Goal: Task Accomplishment & Management: Use online tool/utility

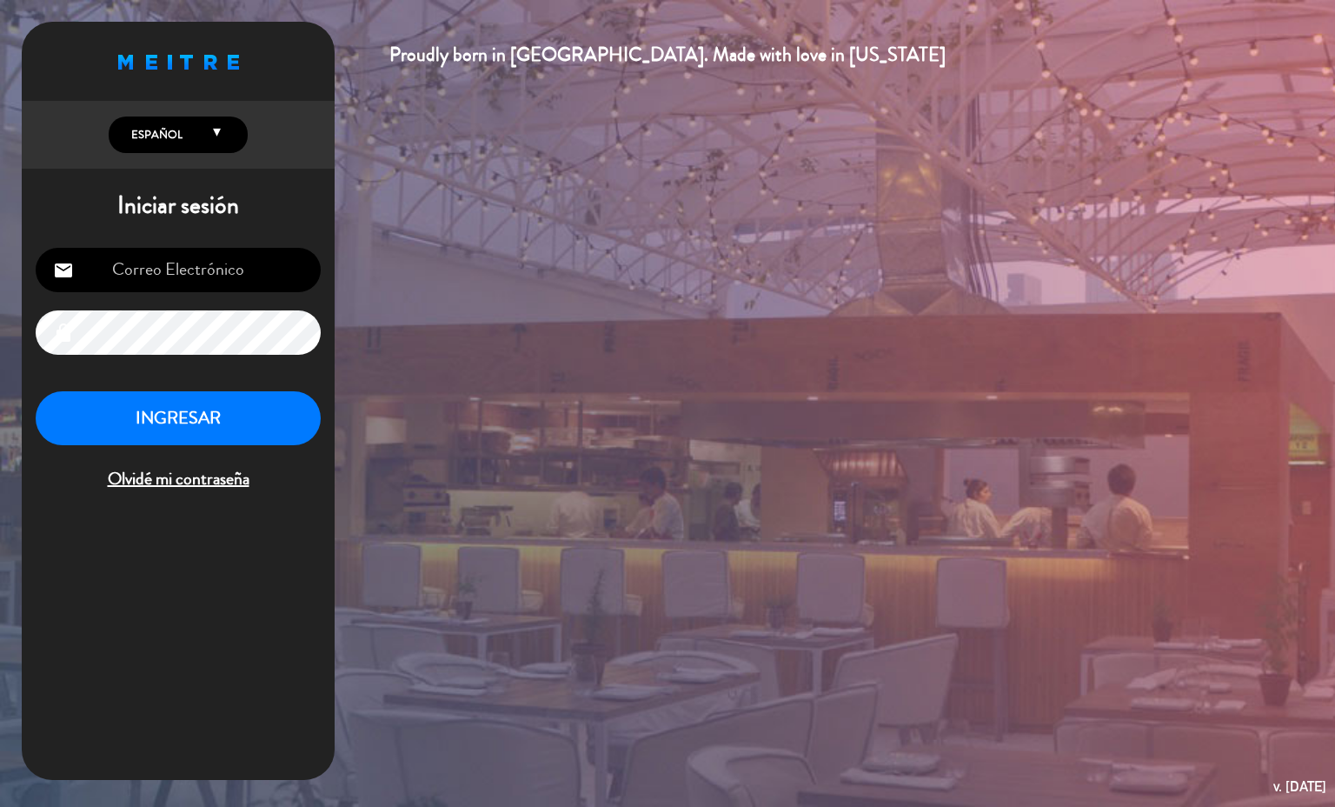
type input "[EMAIL_ADDRESS][PERSON_NAME][DOMAIN_NAME]"
click at [223, 404] on button "INGRESAR" at bounding box center [178, 418] width 285 height 55
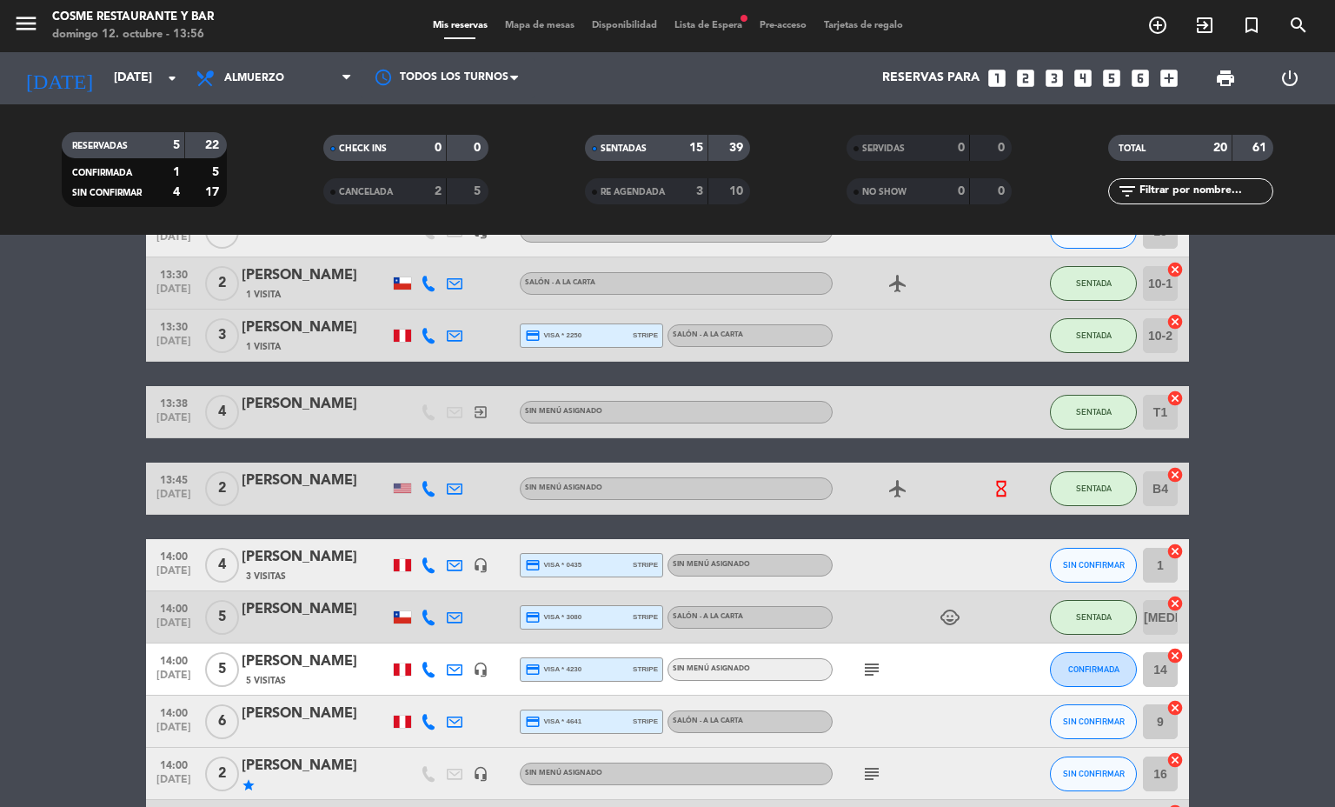
scroll to position [783, 0]
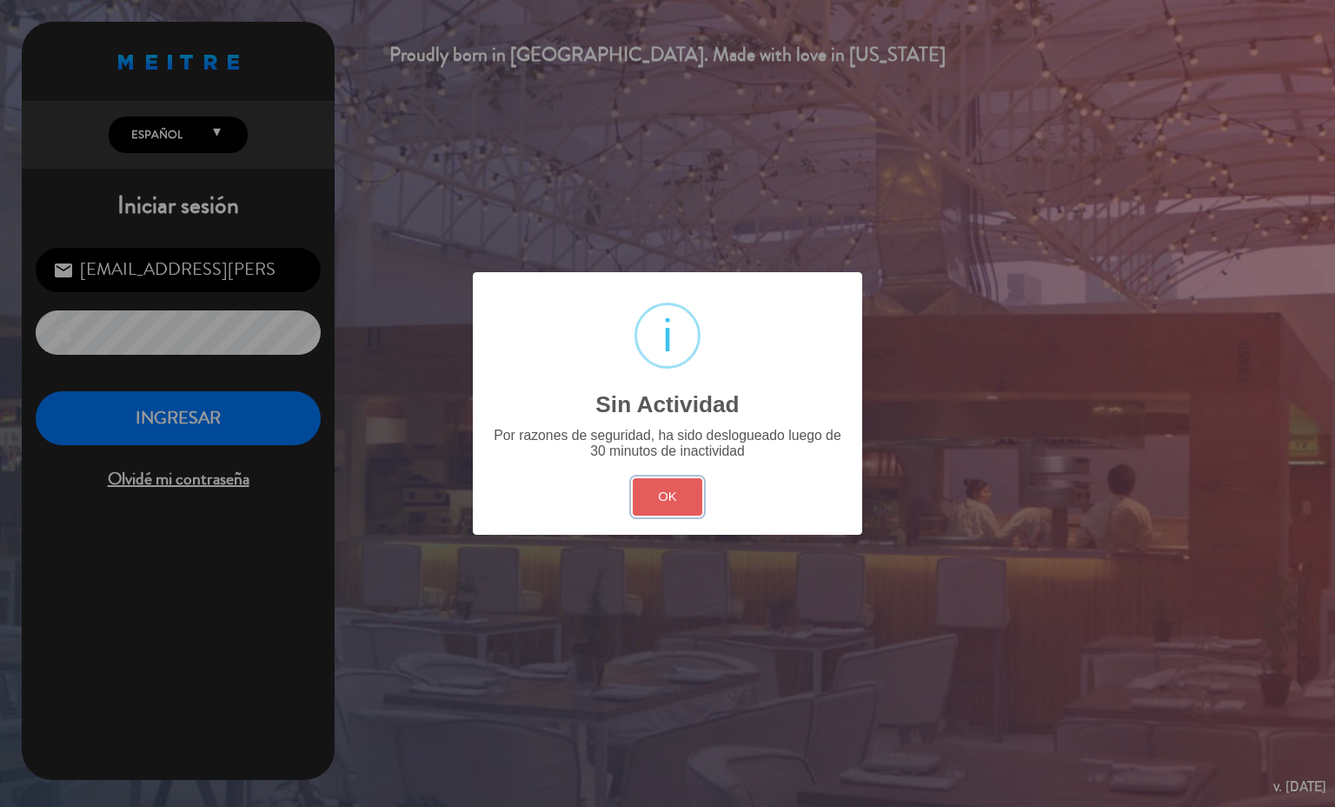
click at [696, 504] on button "OK" at bounding box center [668, 496] width 70 height 37
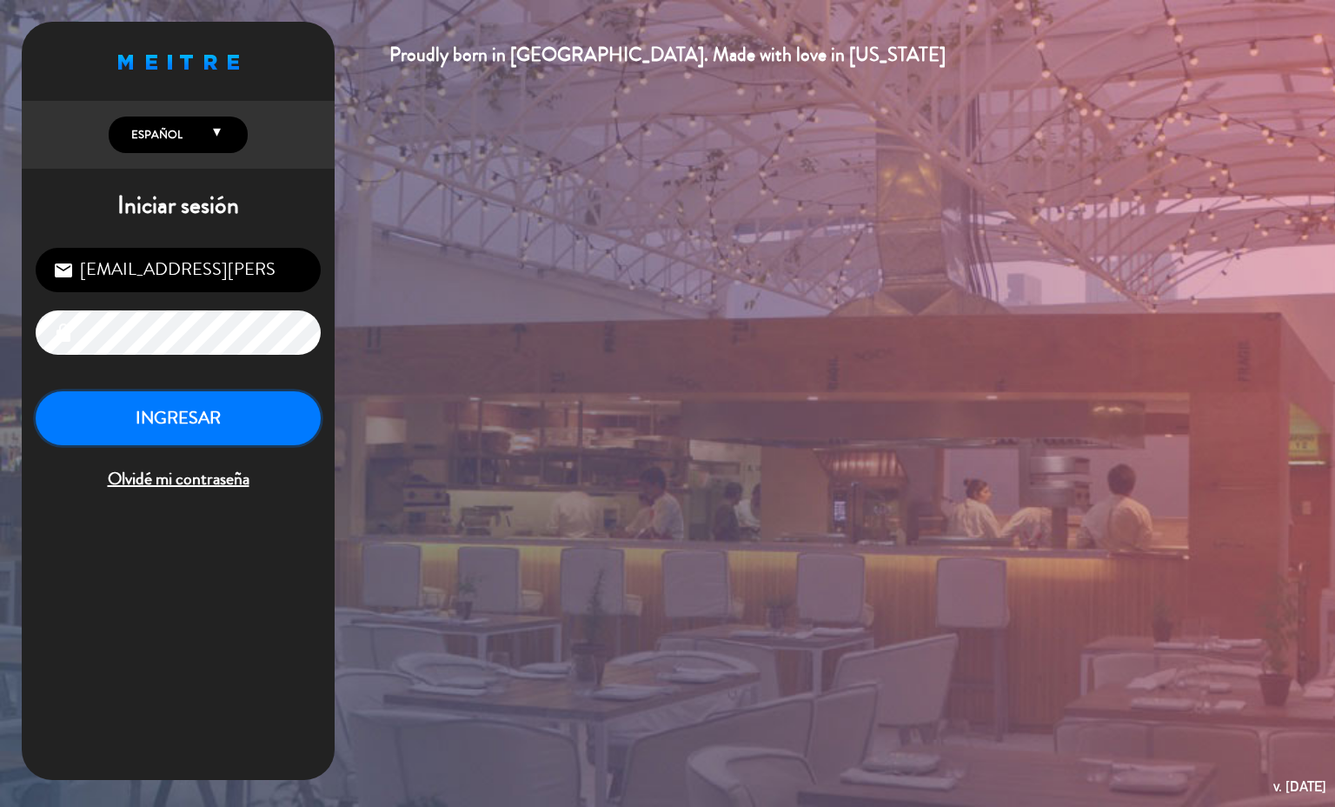
click at [287, 417] on button "INGRESAR" at bounding box center [178, 418] width 285 height 55
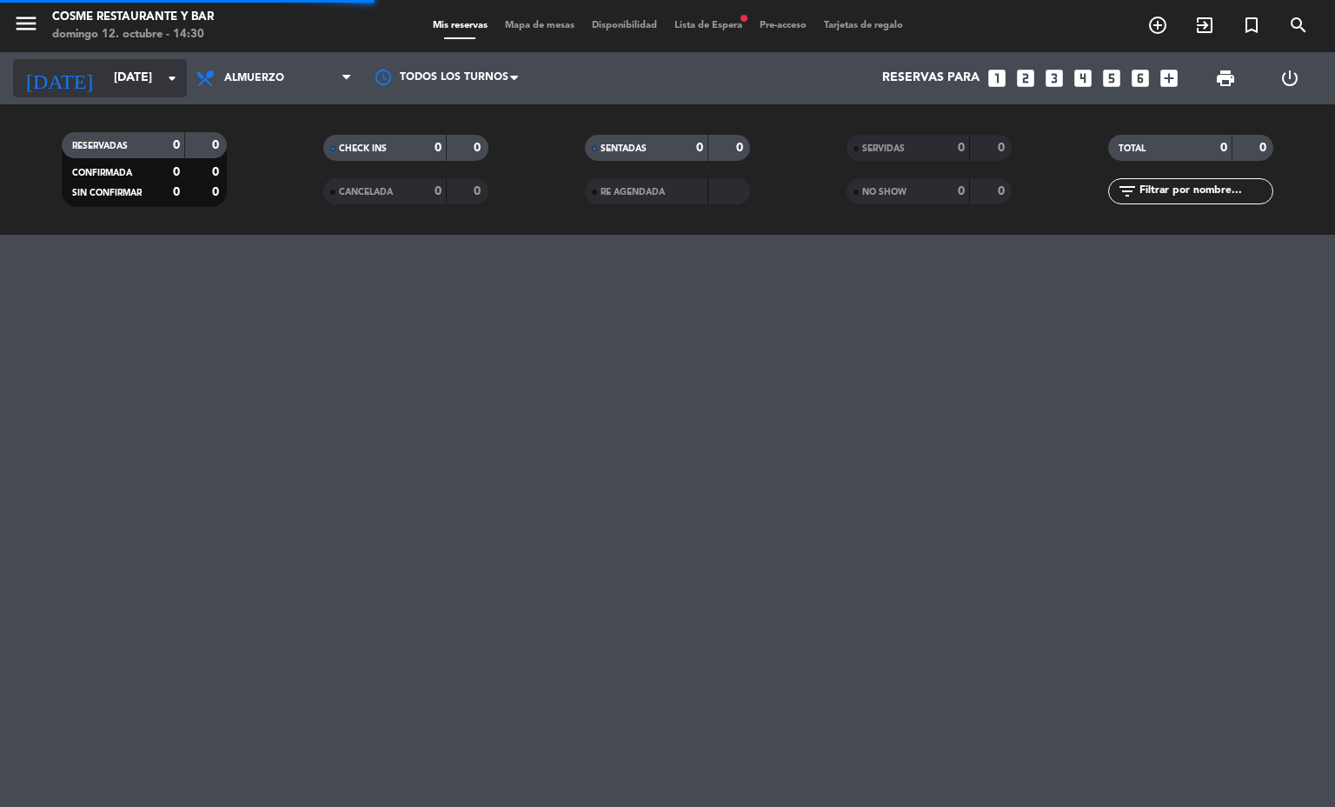
click at [155, 92] on input "[DATE]" at bounding box center [187, 78] width 165 height 31
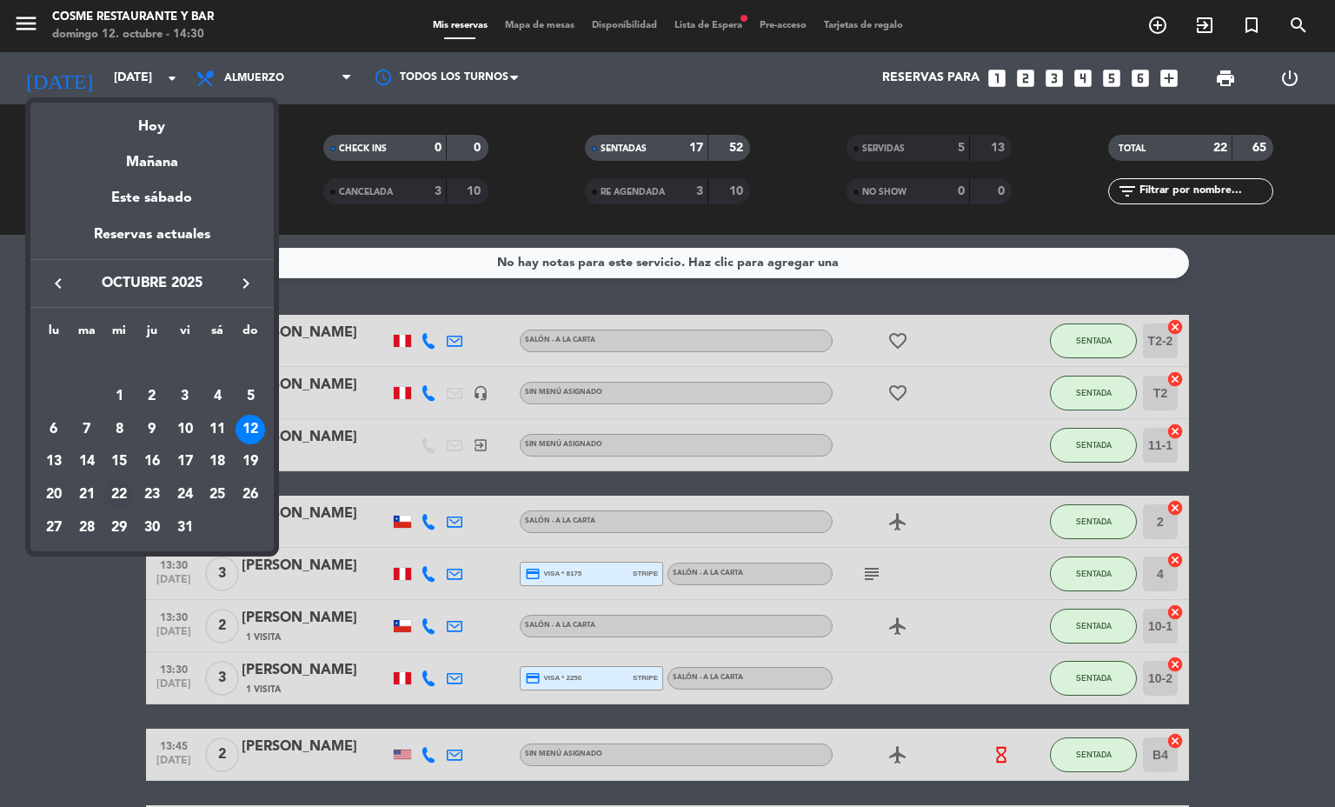
click at [125, 480] on td "22" at bounding box center [119, 494] width 33 height 33
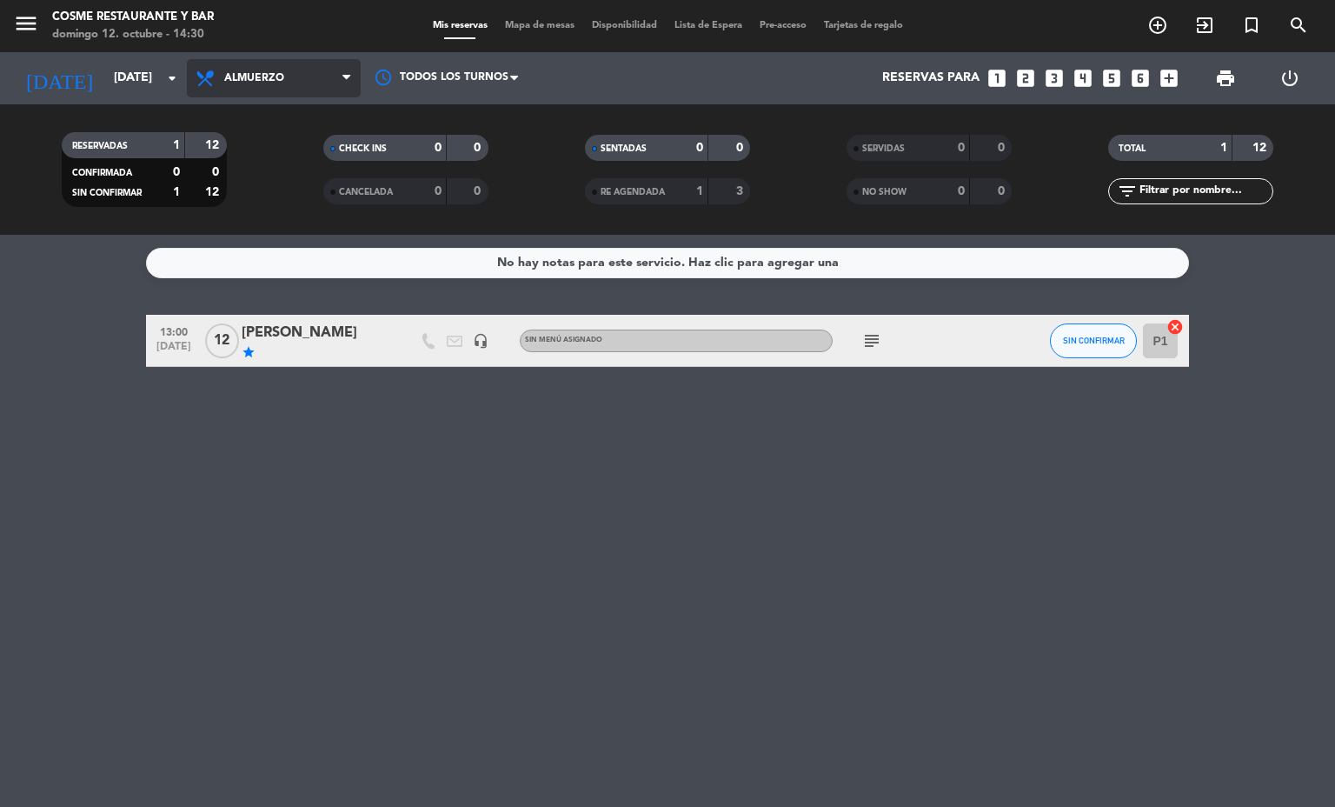
click at [322, 81] on span "Almuerzo" at bounding box center [274, 78] width 174 height 38
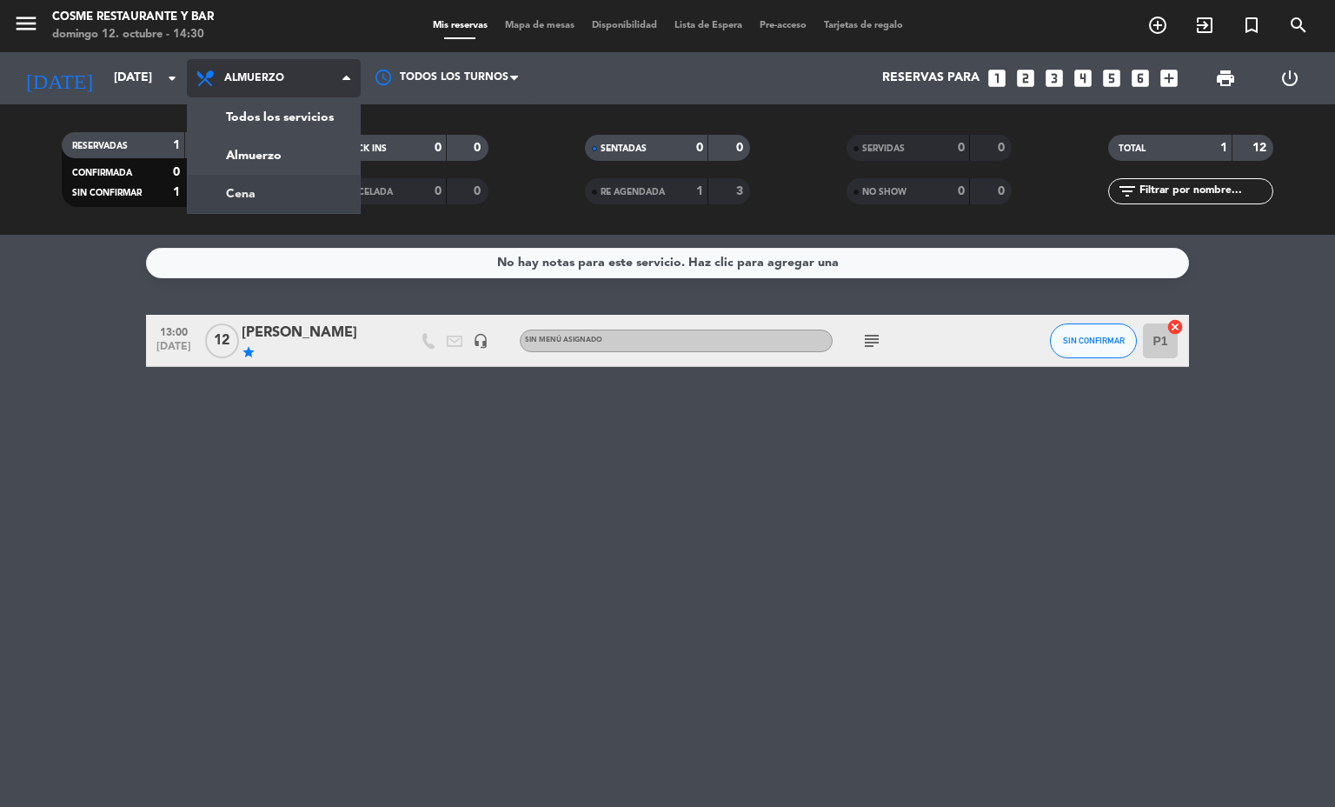
click at [295, 190] on div "menu [PERSON_NAME] Restaurante y Bar [DATE] 12. octubre - 14:30 Mis reservas Ma…" at bounding box center [667, 117] width 1335 height 235
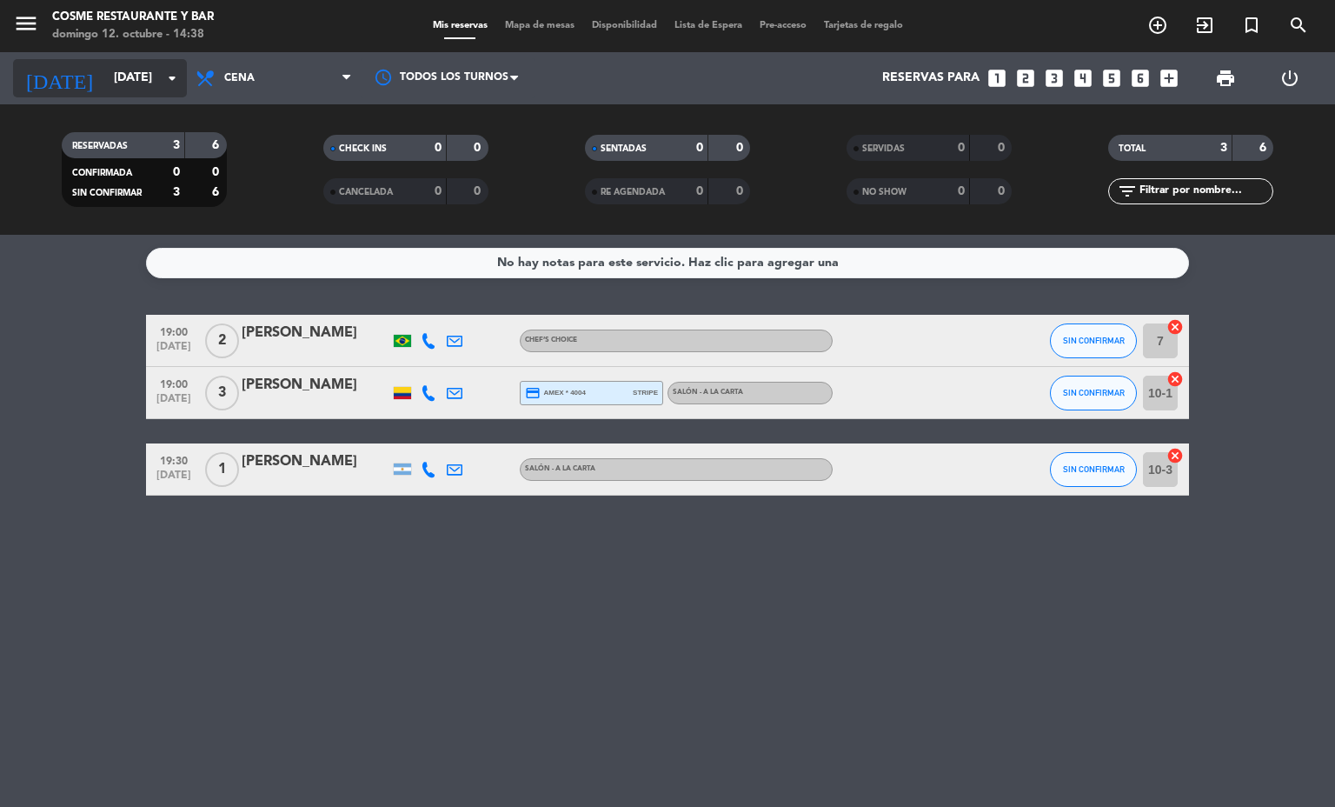
click at [130, 78] on input "[DATE]" at bounding box center [187, 78] width 165 height 31
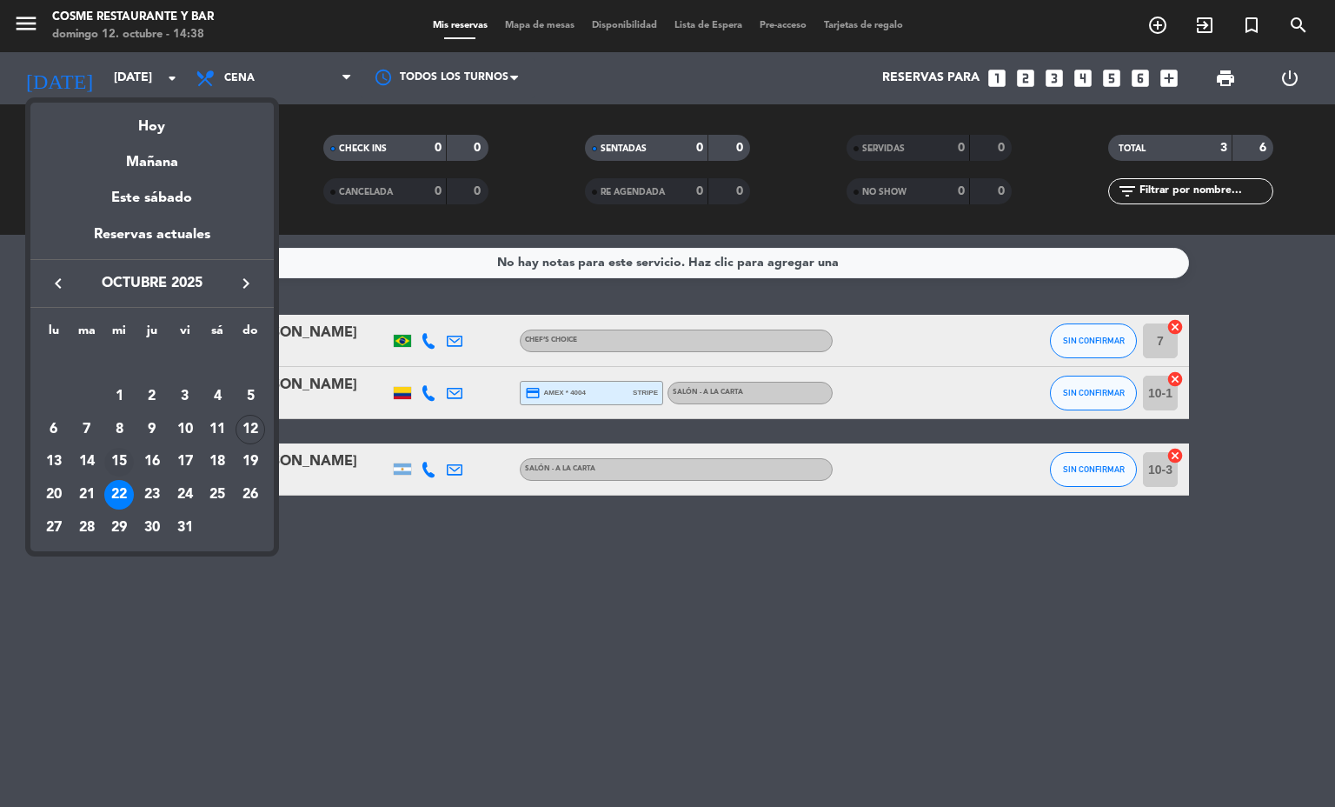
click at [118, 462] on div "15" at bounding box center [119, 463] width 30 height 30
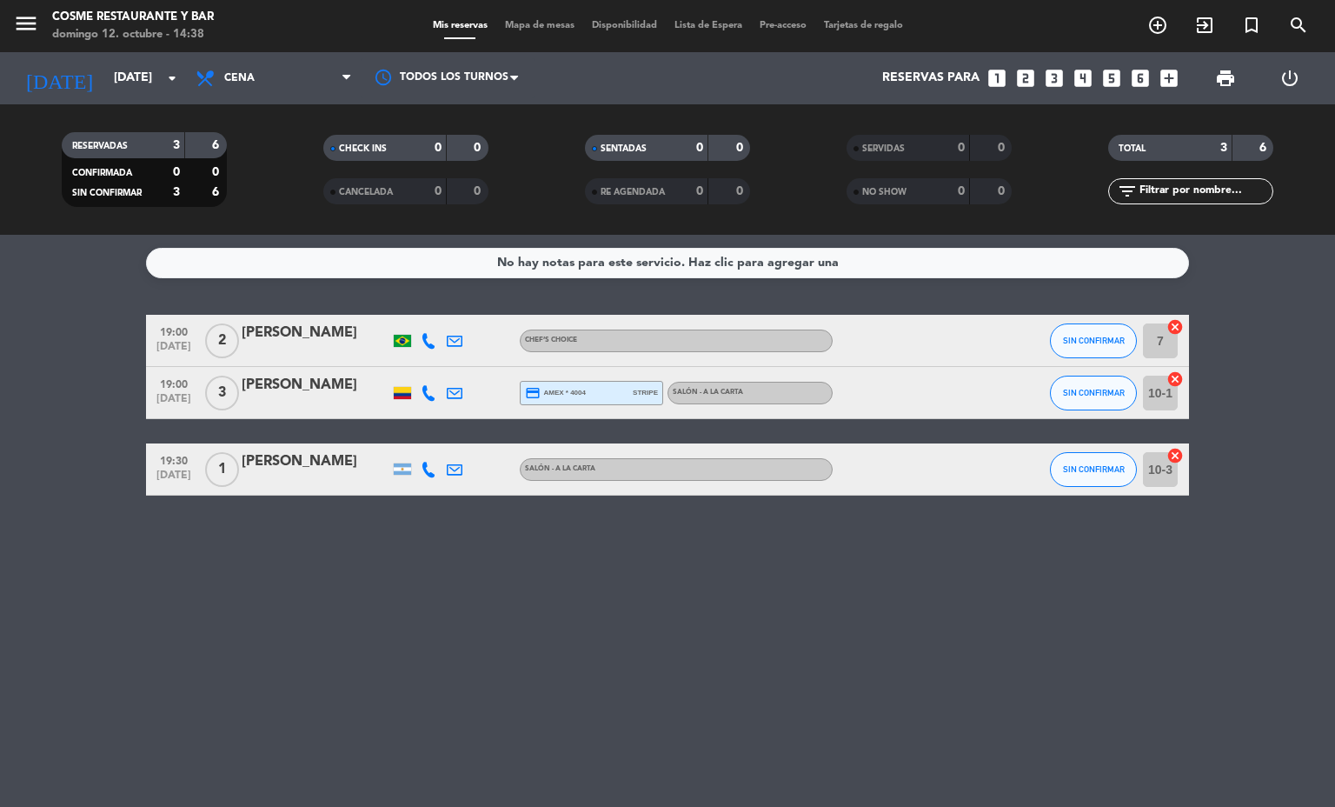
type input "[DATE]"
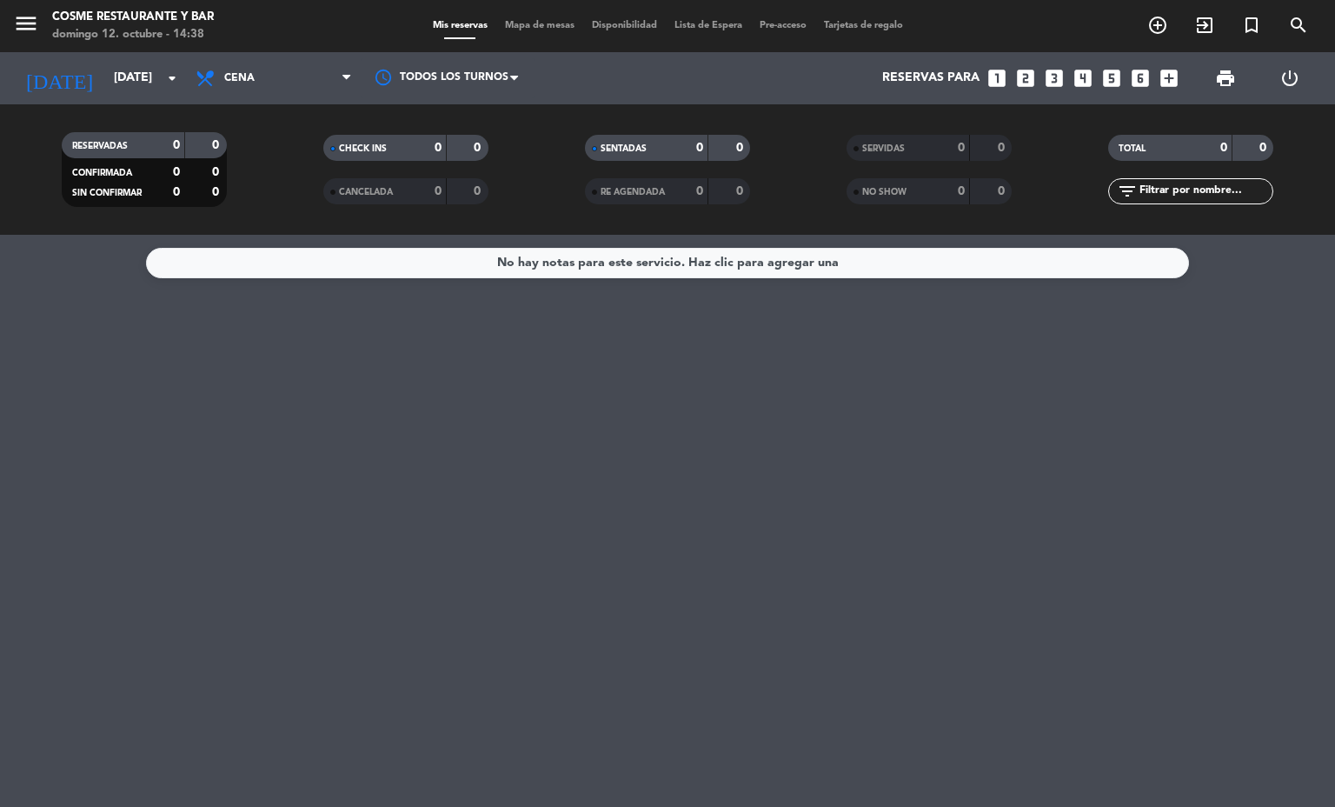
click at [546, 22] on span "Mapa de mesas" at bounding box center [539, 26] width 87 height 10
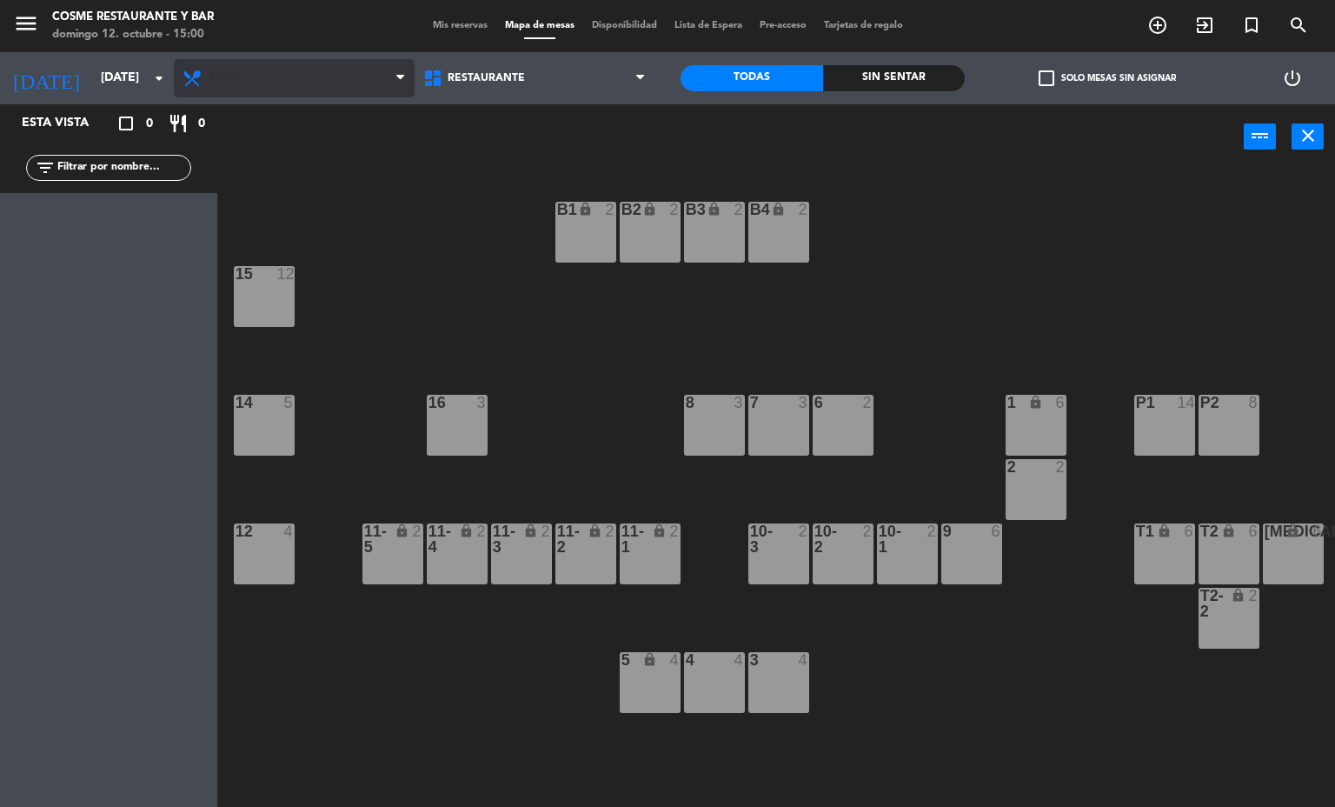
click at [335, 61] on span "Cena" at bounding box center [294, 78] width 241 height 38
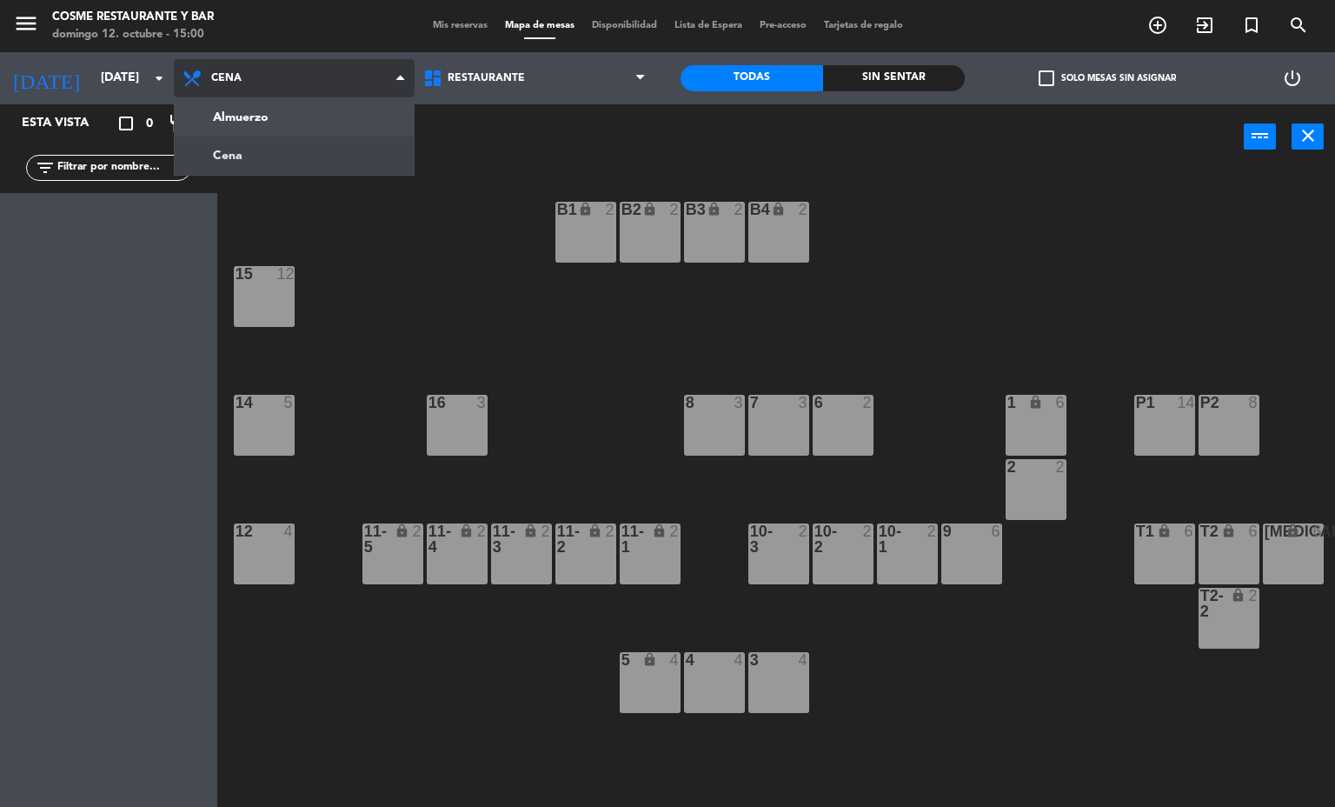
click at [332, 157] on ng-component "menu [PERSON_NAME] Restaurante y Bar [DATE] 12. octubre - 15:00 Mis reservas Ma…" at bounding box center [667, 404] width 1335 height 808
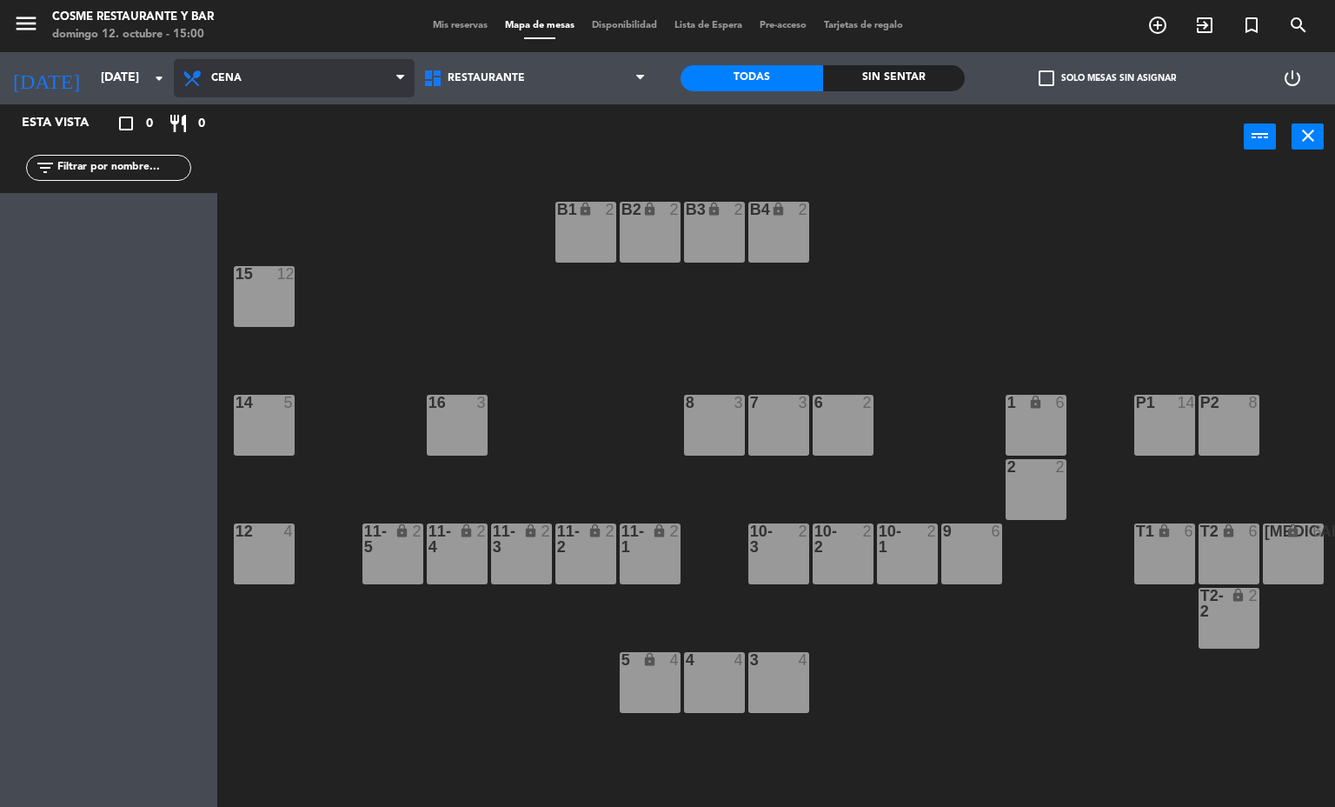
click at [339, 78] on span "Cena" at bounding box center [294, 78] width 241 height 38
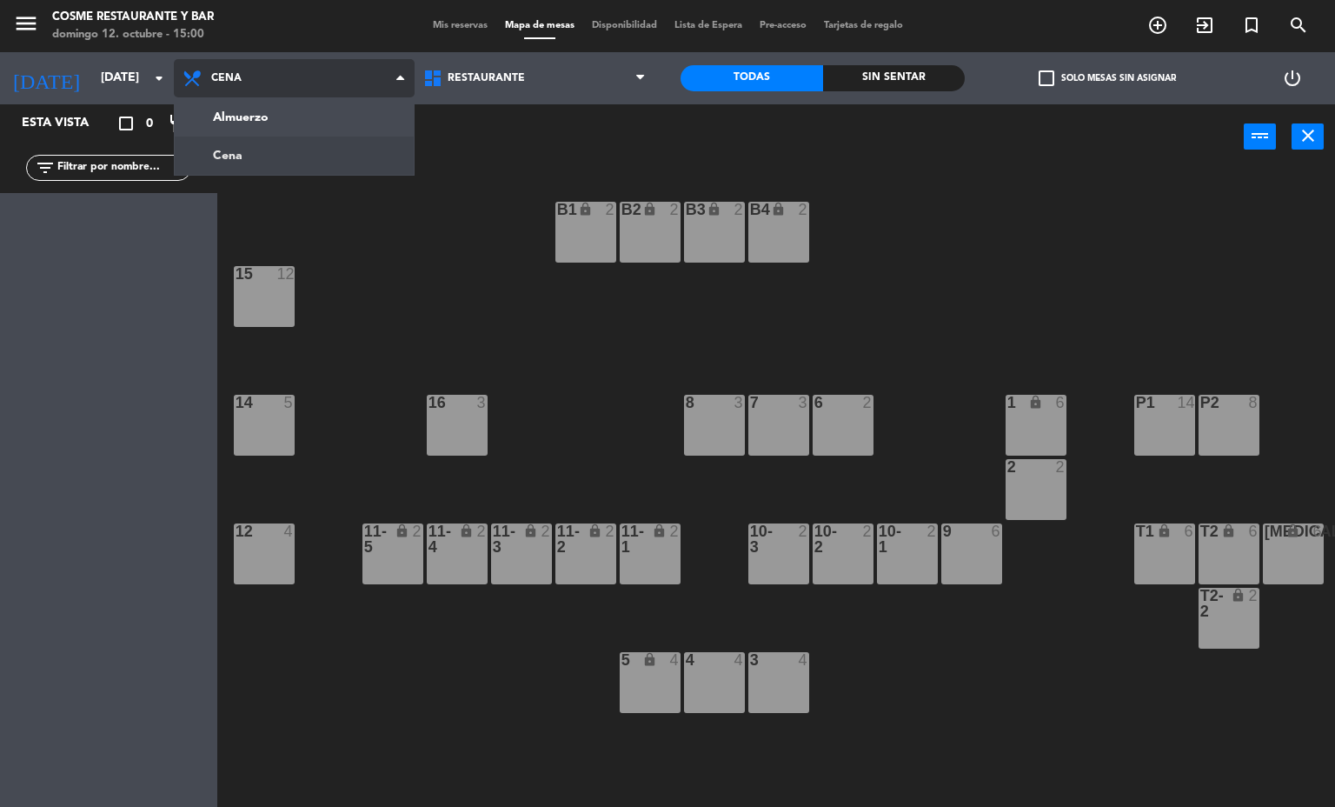
click at [327, 113] on ng-component "menu [PERSON_NAME] Restaurante y Bar [DATE] 12. octubre - 15:00 Mis reservas Ma…" at bounding box center [667, 404] width 1335 height 808
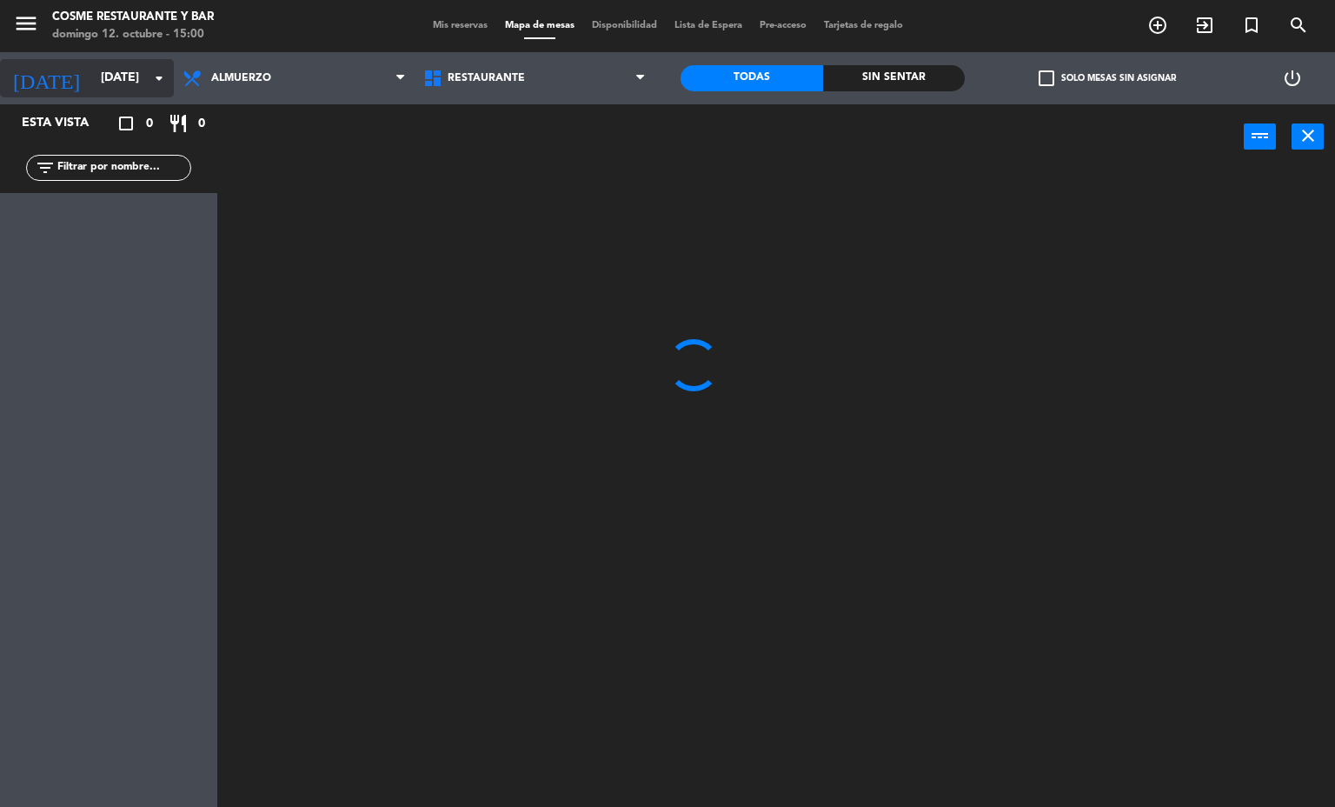
click at [134, 71] on input "[DATE]" at bounding box center [174, 78] width 165 height 31
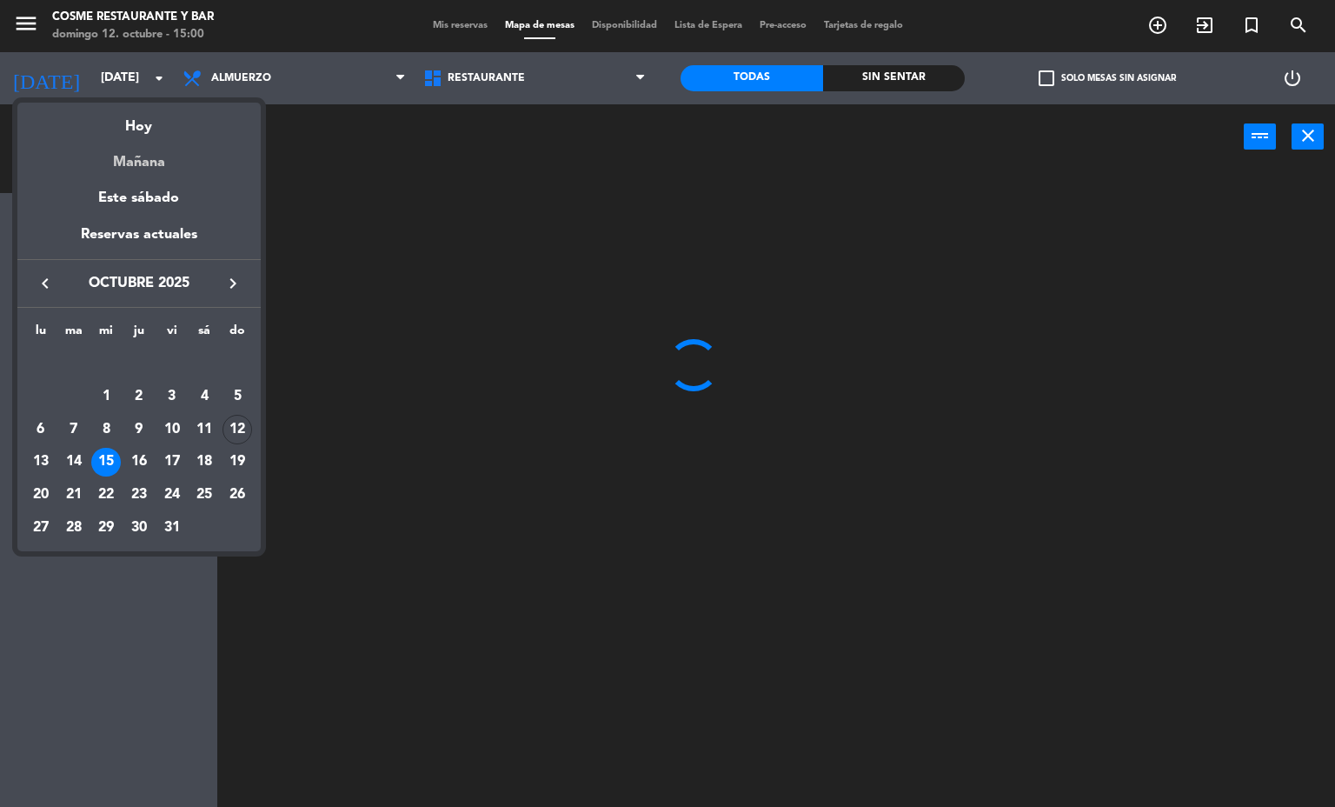
click at [170, 142] on div "Mañana" at bounding box center [138, 156] width 243 height 36
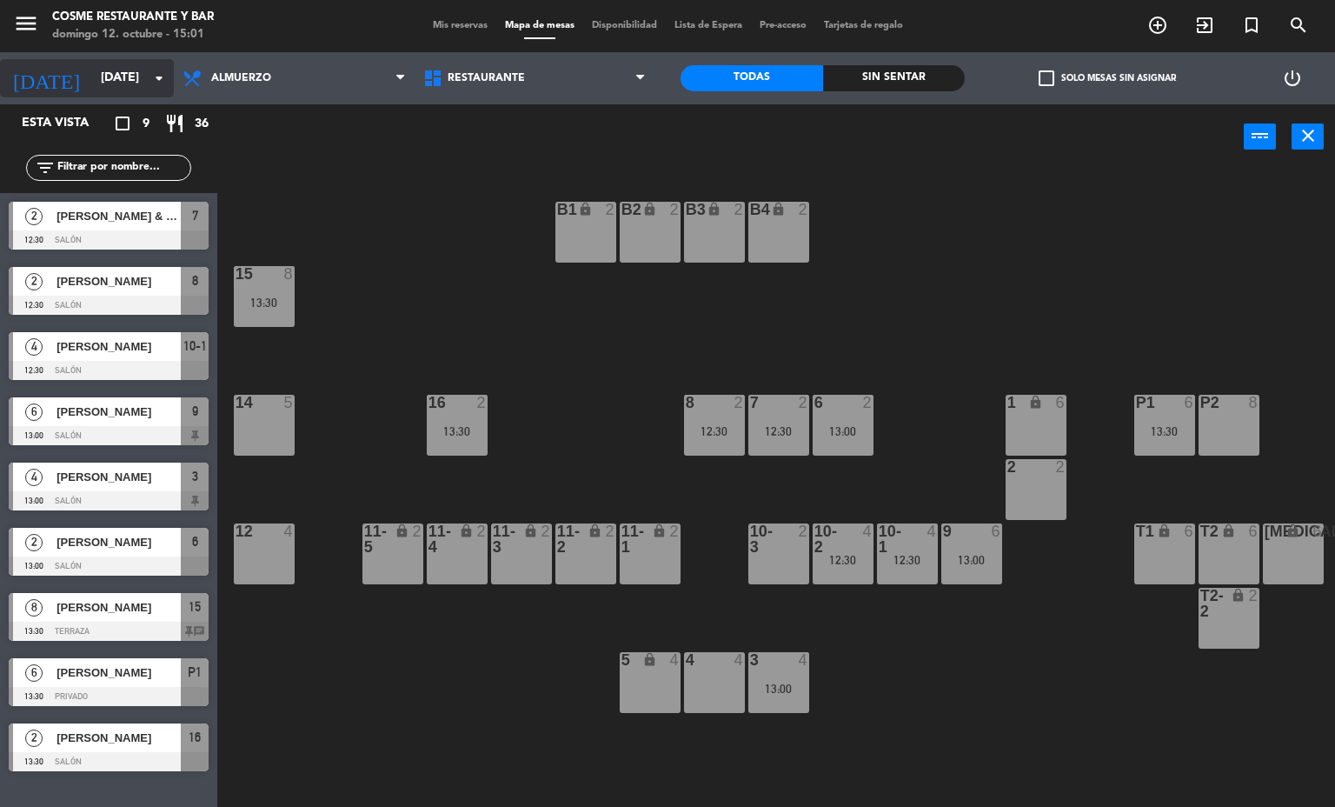
click at [172, 78] on input "[DATE]" at bounding box center [174, 78] width 165 height 31
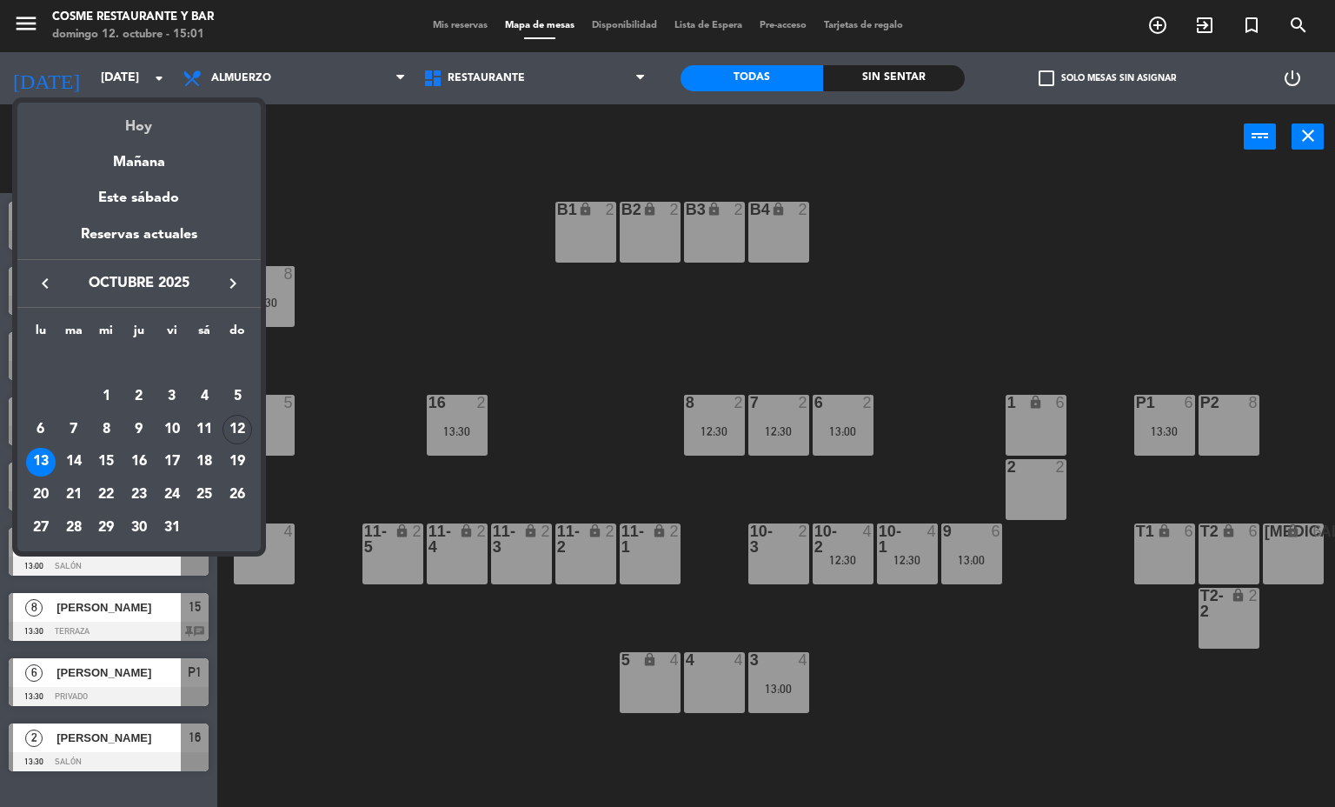
click at [136, 117] on div "Hoy" at bounding box center [138, 121] width 243 height 36
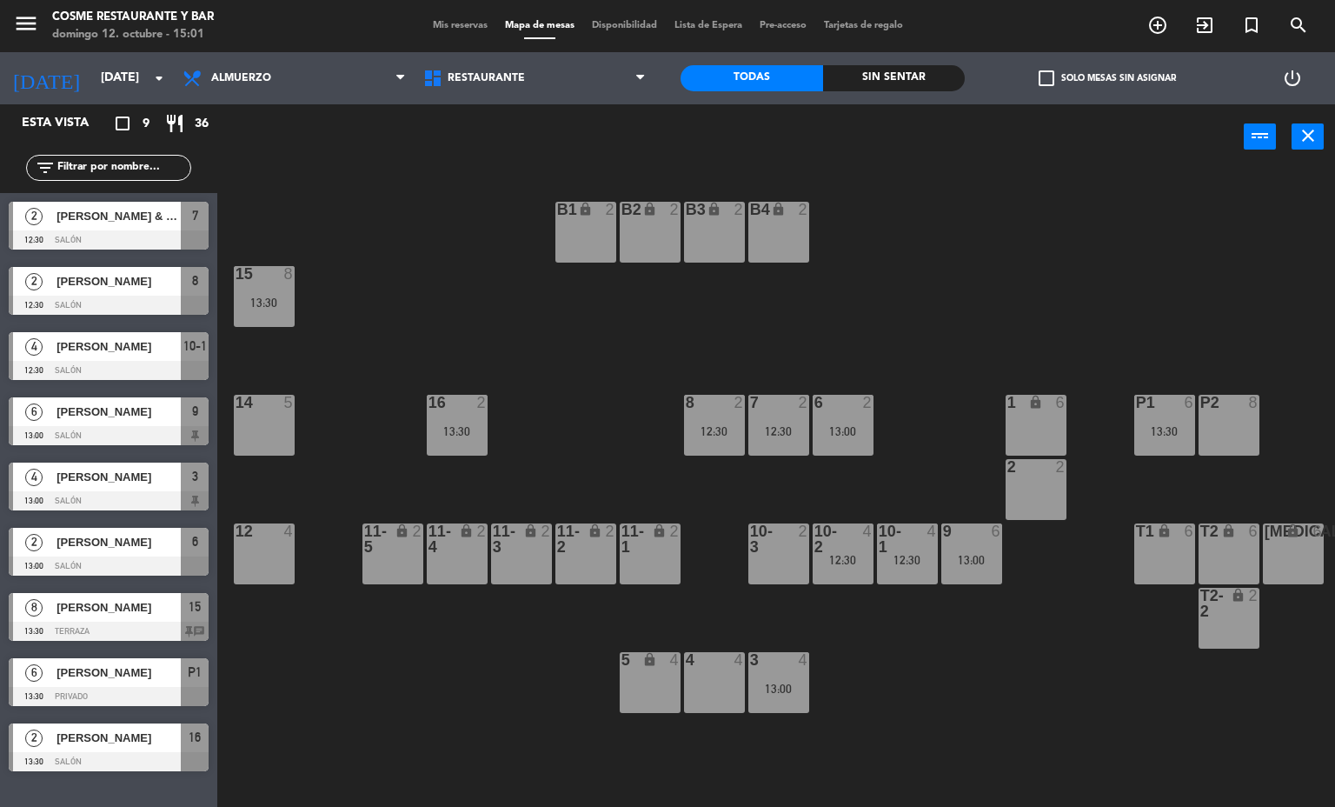
type input "[DATE]"
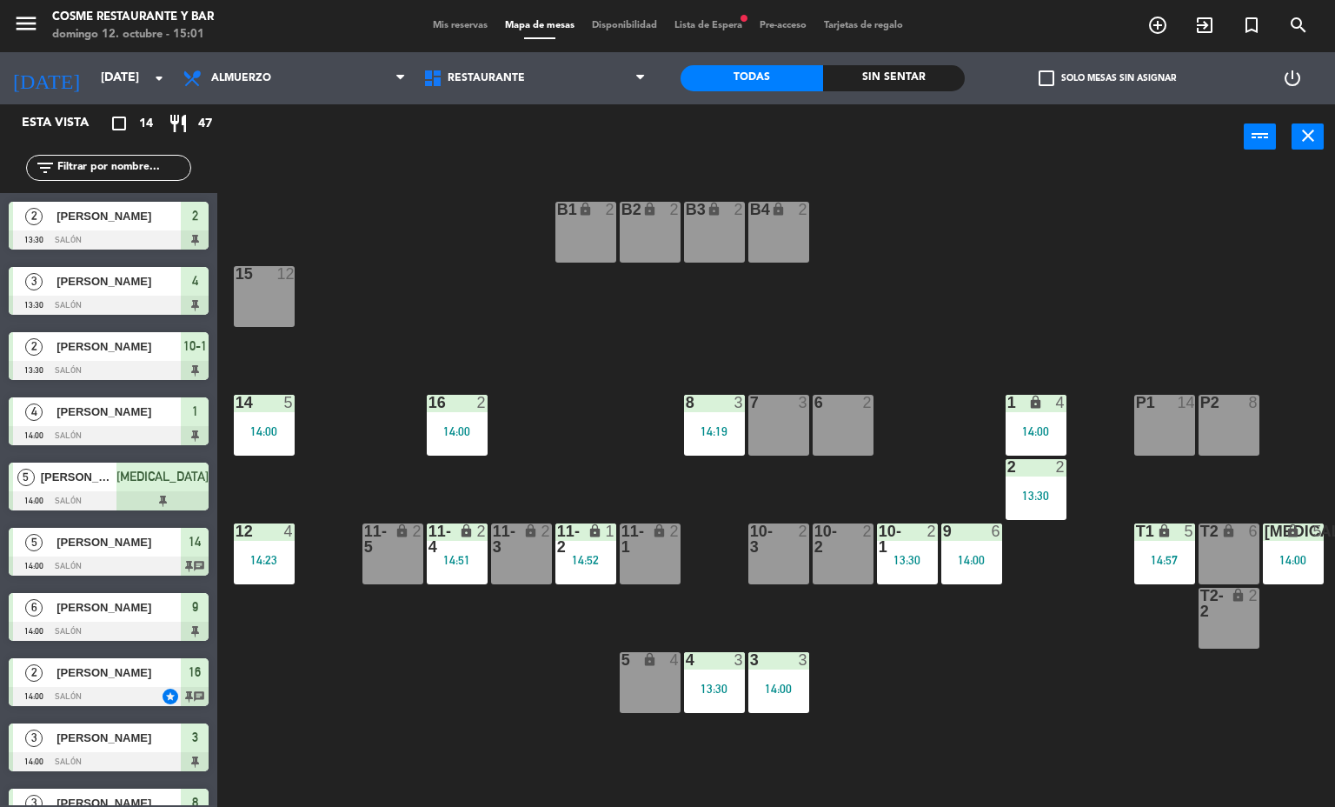
click at [1036, 404] on icon "lock" at bounding box center [1035, 402] width 15 height 15
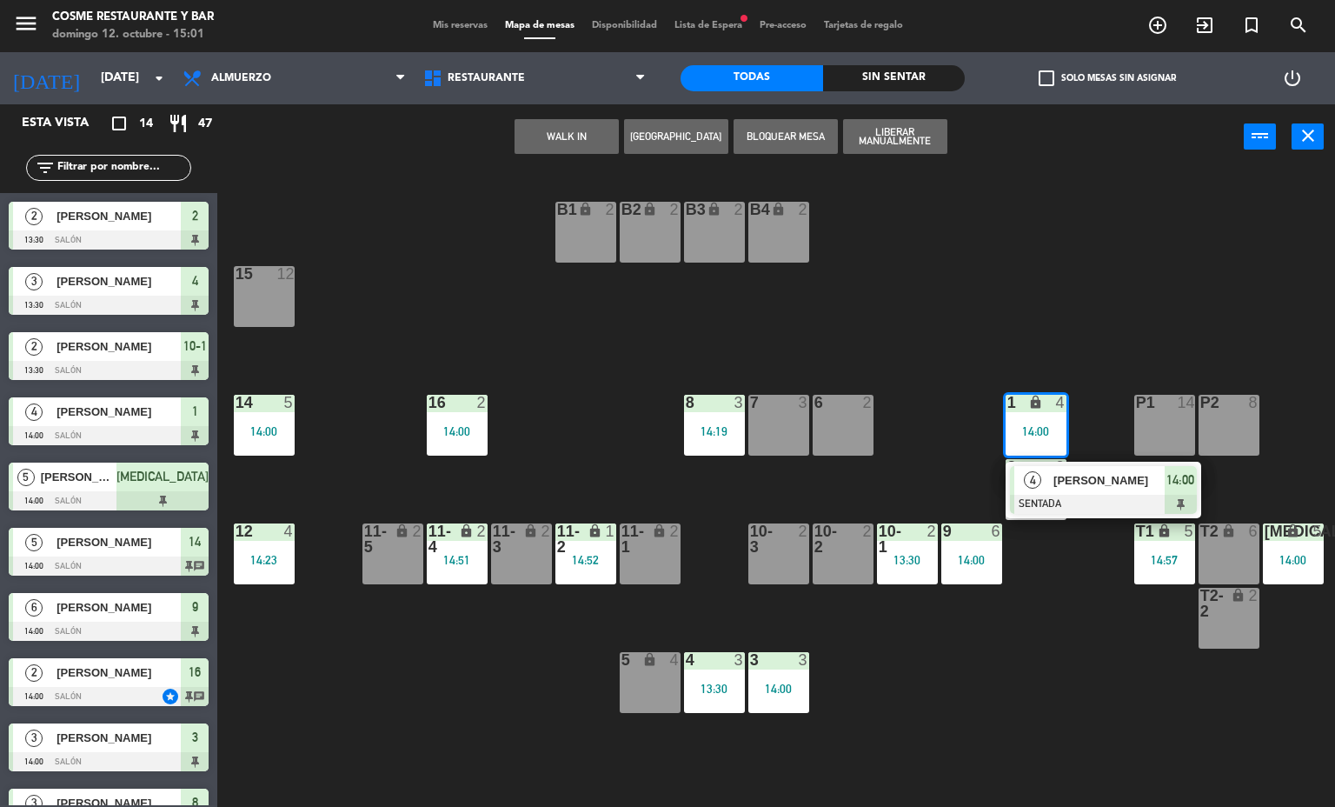
click at [1026, 431] on div "14:00" at bounding box center [1036, 431] width 61 height 12
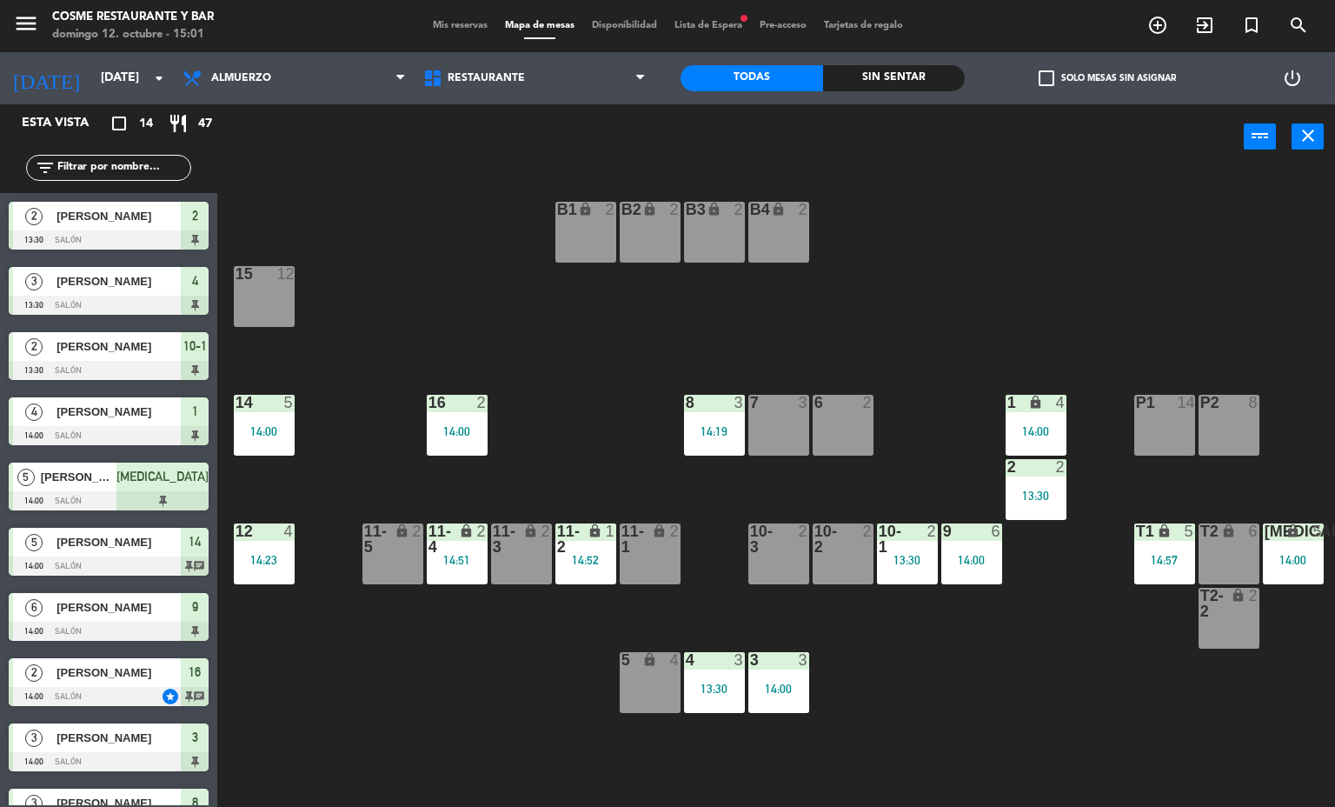
click at [1047, 431] on div "14:00" at bounding box center [1036, 431] width 61 height 12
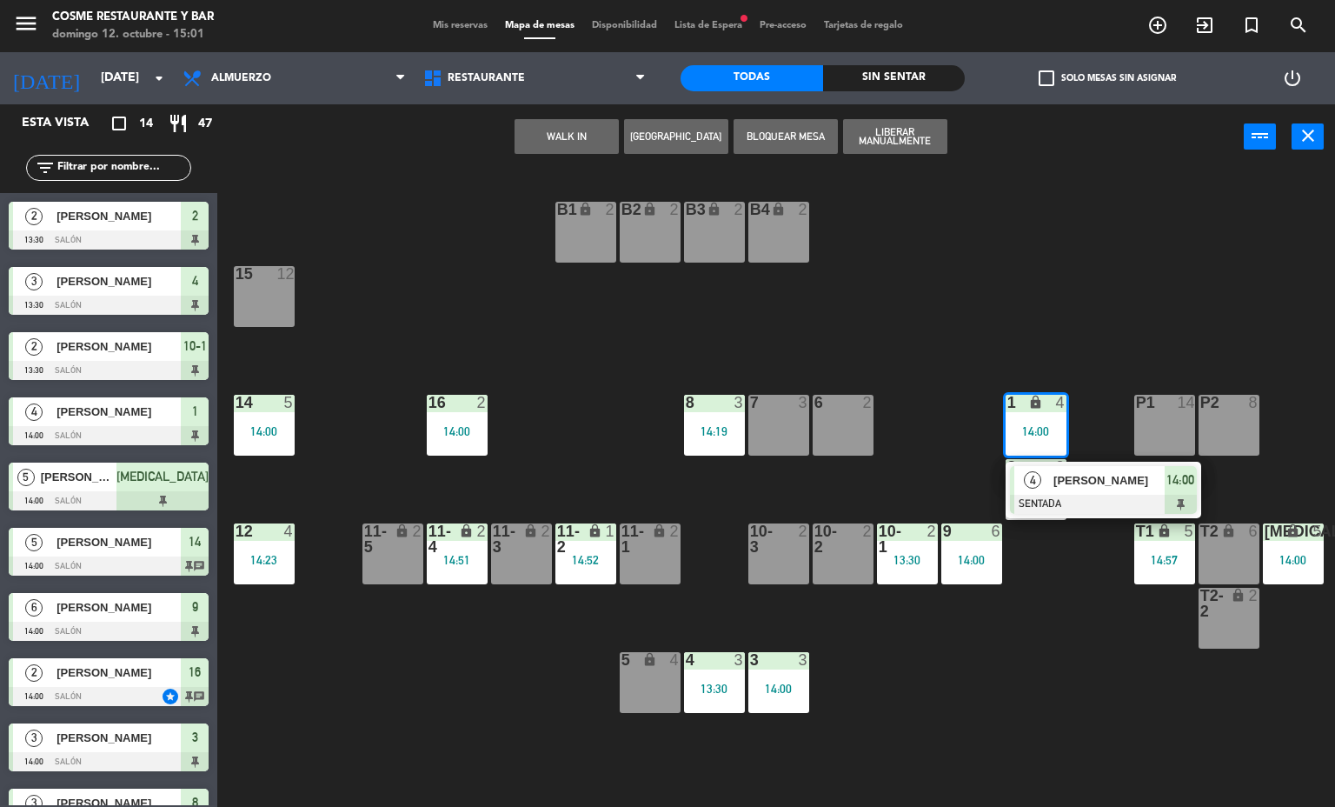
click at [1057, 495] on div at bounding box center [1103, 504] width 187 height 19
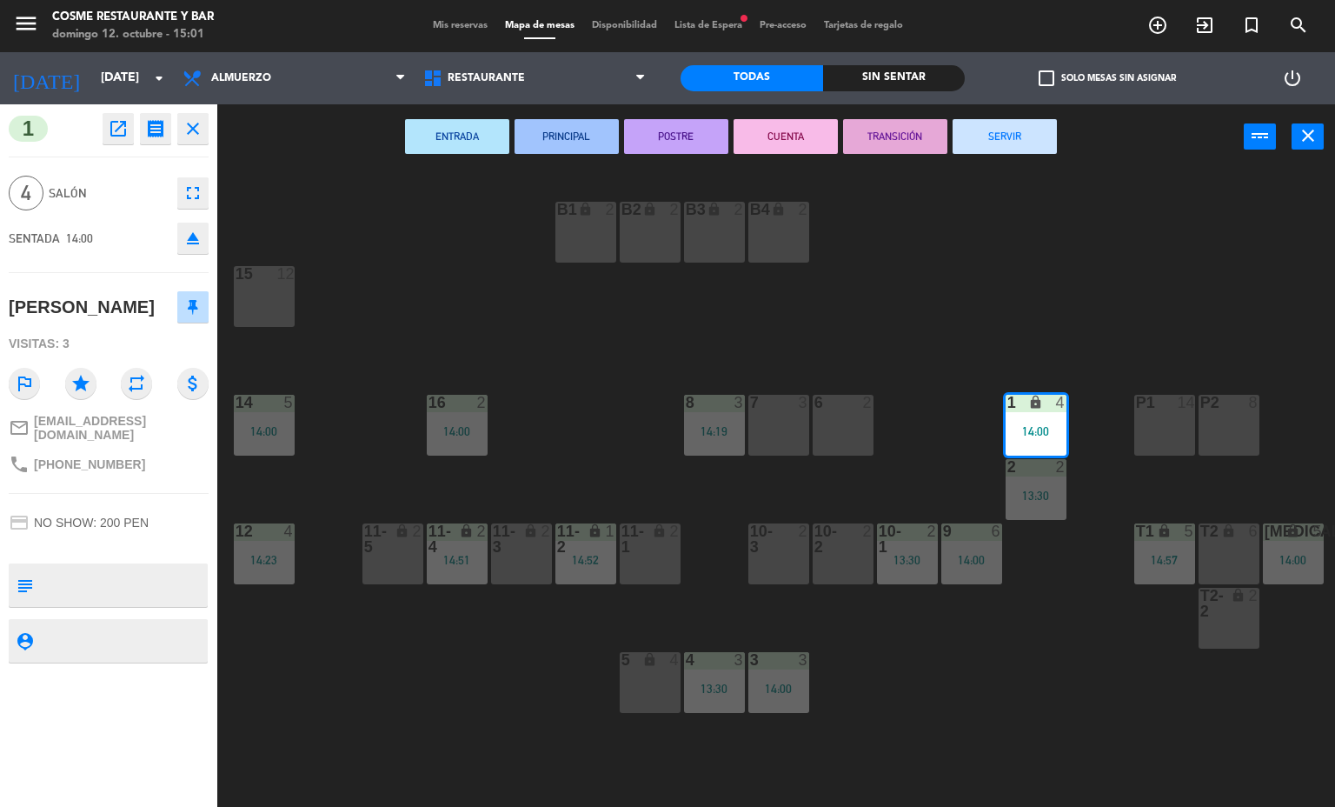
click at [118, 128] on icon "open_in_new" at bounding box center [118, 128] width 21 height 21
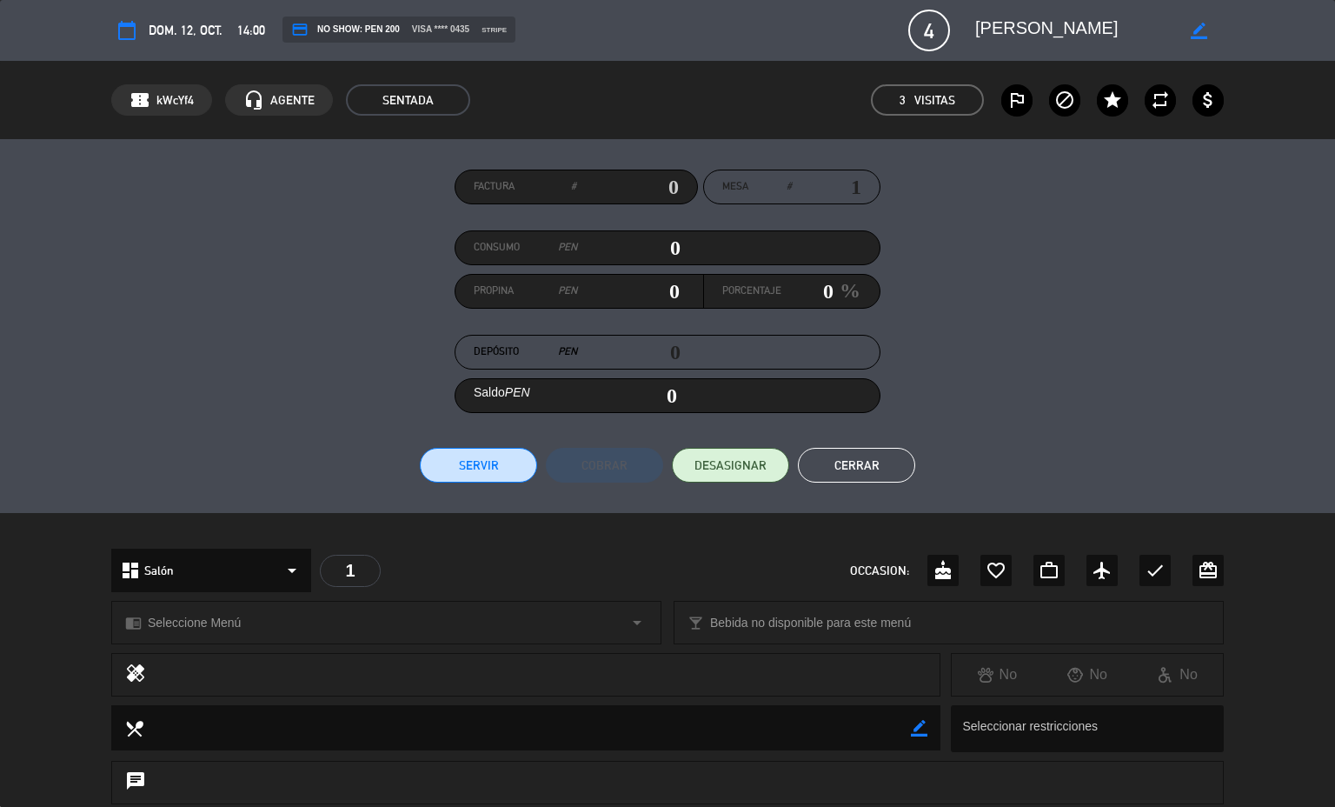
click at [850, 462] on button "Cerrar" at bounding box center [856, 465] width 117 height 35
